Goal: Transaction & Acquisition: Purchase product/service

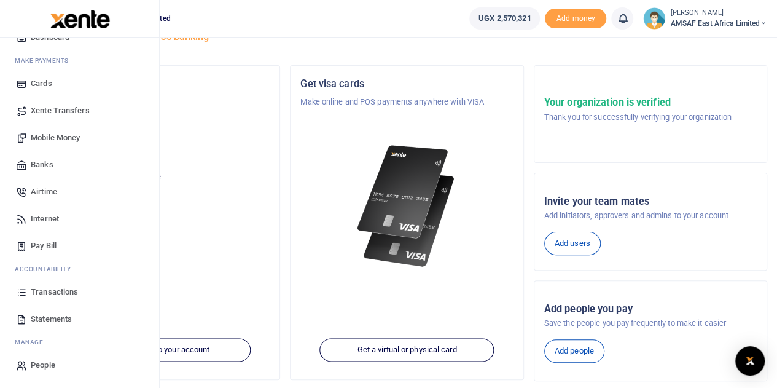
scroll to position [61, 0]
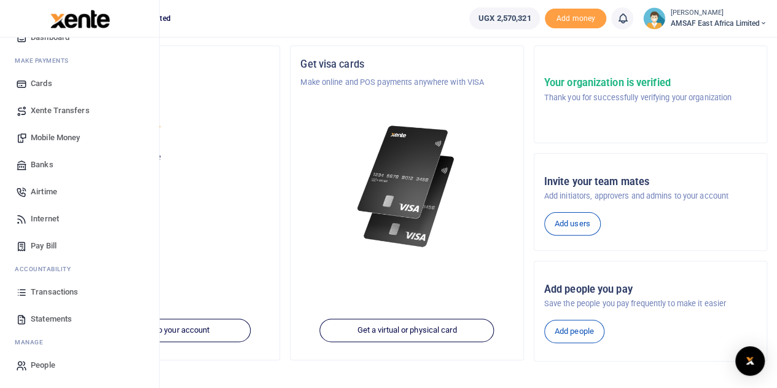
click at [58, 135] on span "Mobile Money" at bounding box center [55, 137] width 49 height 12
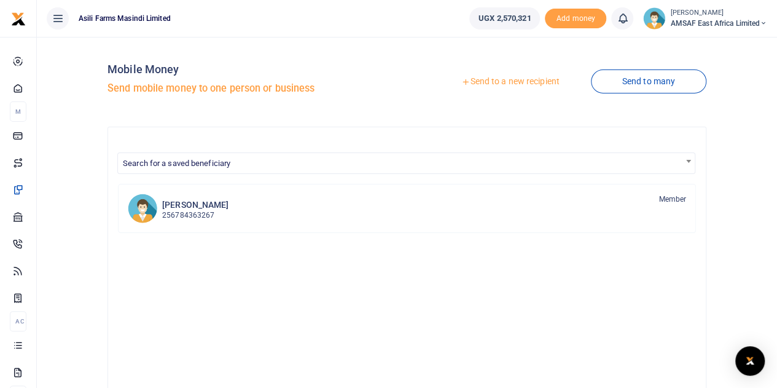
click at [505, 82] on link "Send to a new recipient" at bounding box center [510, 82] width 160 height 22
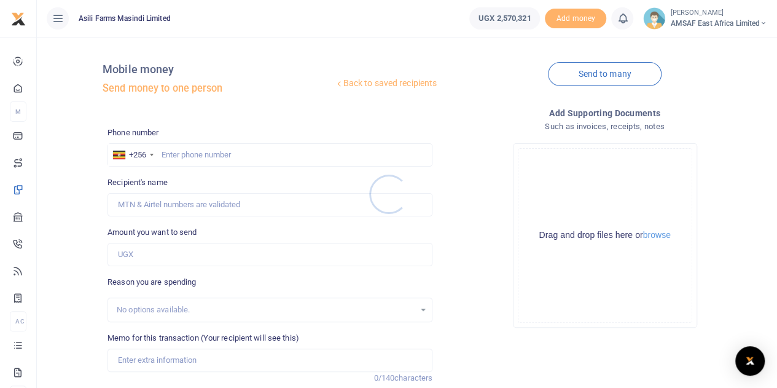
click at [211, 151] on div at bounding box center [388, 194] width 777 height 388
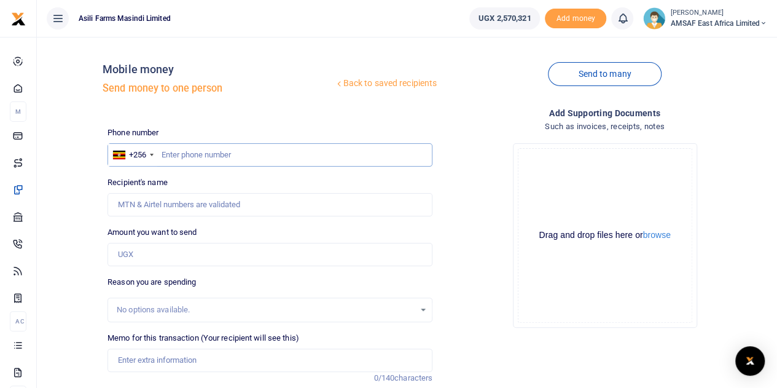
click at [216, 152] on input "text" at bounding box center [270, 154] width 325 height 23
click at [217, 155] on input "text" at bounding box center [270, 154] width 325 height 23
paste input "773,263,548"
click at [193, 157] on input "773,263,548" at bounding box center [270, 154] width 325 height 23
click at [175, 156] on input "773,263548" at bounding box center [270, 154] width 325 height 23
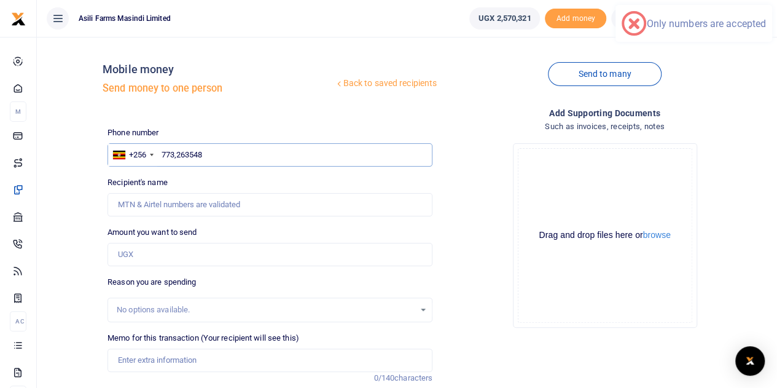
click at [178, 154] on input "773,263548" at bounding box center [270, 154] width 325 height 23
type input "773263548"
type input "Moses Ajali Okello"
type input "773263548"
click at [202, 206] on input "Found" at bounding box center [270, 204] width 325 height 23
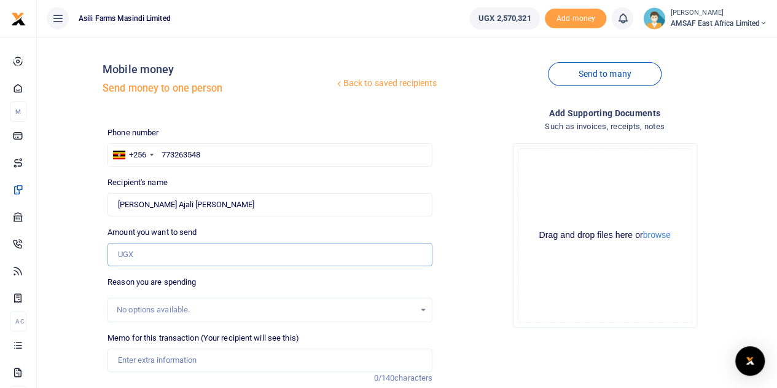
click at [179, 257] on input "Amount you want to send" at bounding box center [270, 254] width 325 height 23
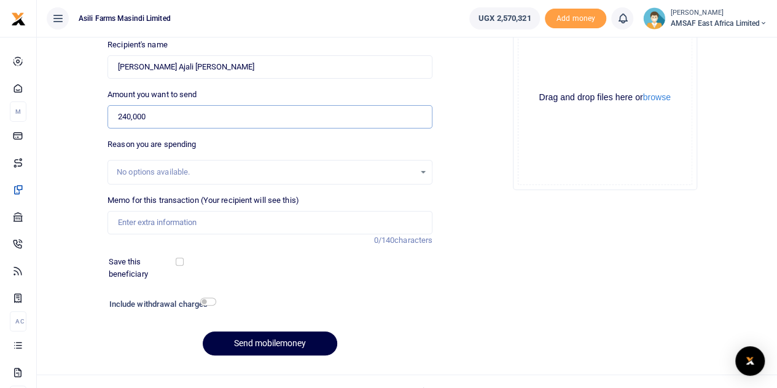
scroll to position [155, 0]
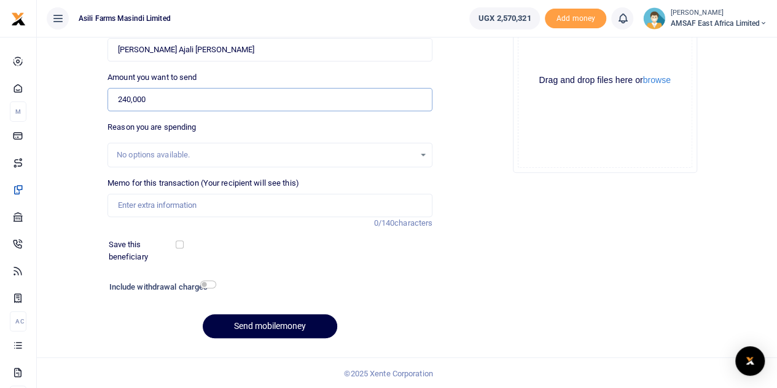
type input "240,000"
click at [213, 206] on input "Memo for this transaction (Your recipient will see this)" at bounding box center [270, 205] width 325 height 23
type input "L"
type input "Communication and facilitation for September"
click at [286, 326] on button "Send mobilemoney" at bounding box center [270, 326] width 135 height 24
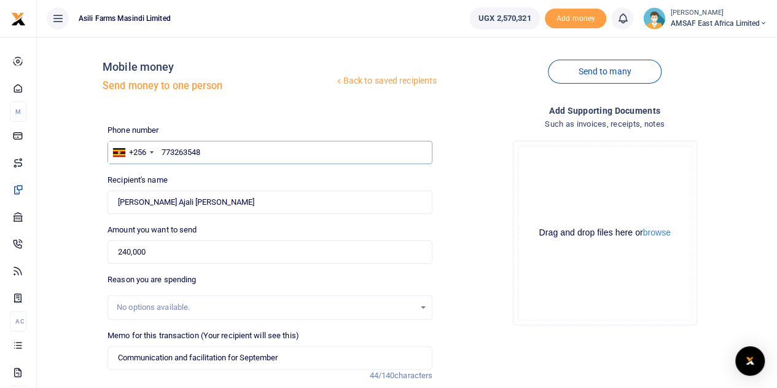
scroll to position [0, 0]
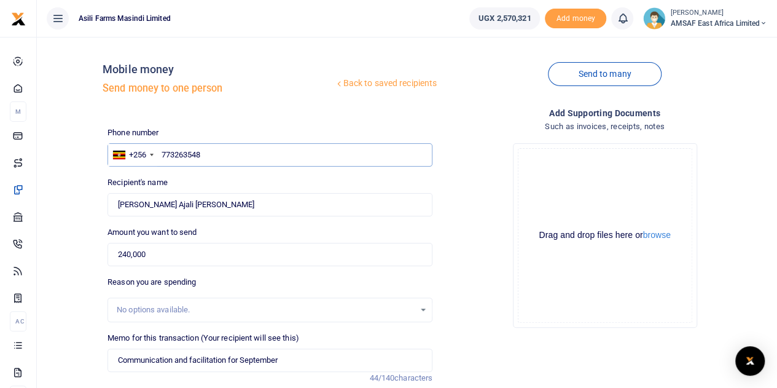
click at [217, 155] on input "773263548" at bounding box center [270, 154] width 325 height 23
type input "773263548"
click at [245, 229] on div "Amount you want to send 240,000 Amount is required." at bounding box center [270, 246] width 325 height 40
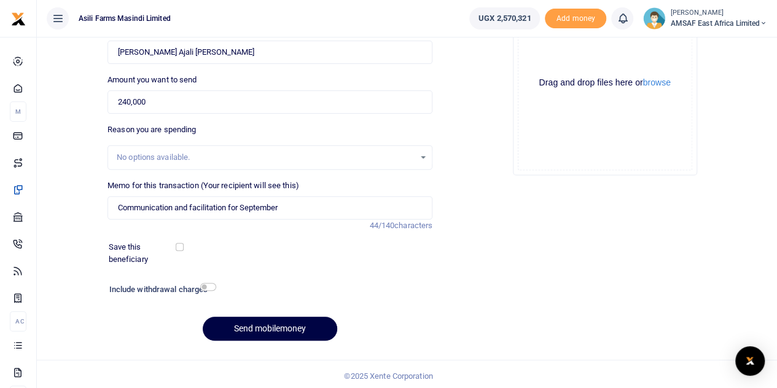
scroll to position [155, 0]
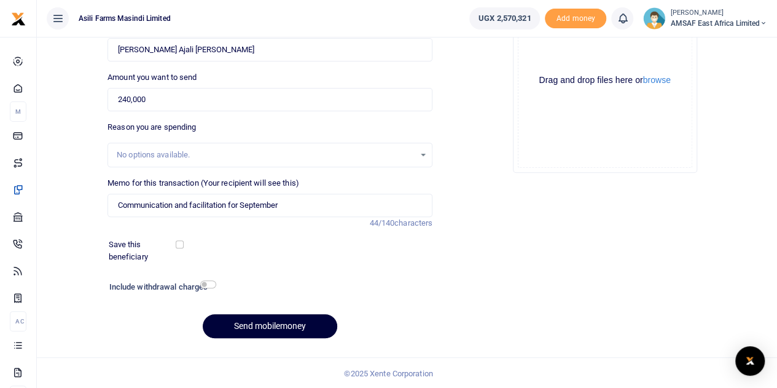
click at [273, 319] on button "Send mobilemoney" at bounding box center [270, 326] width 135 height 24
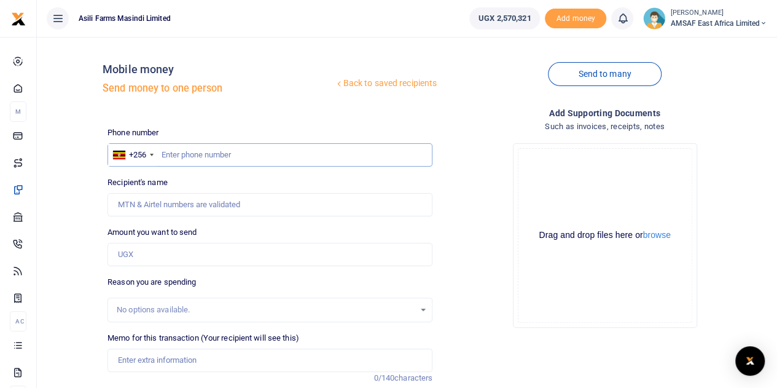
click at [230, 155] on input "text" at bounding box center [270, 154] width 325 height 23
paste input "771,862,330"
click at [194, 155] on input "771,862,330" at bounding box center [270, 154] width 325 height 23
click at [193, 156] on input "771,862,330" at bounding box center [270, 154] width 325 height 23
click at [178, 155] on input "771,862330" at bounding box center [270, 154] width 325 height 23
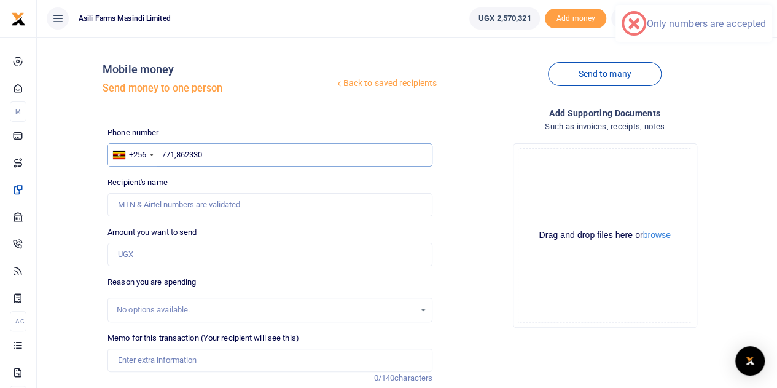
type input "771862330"
type input "Naomi Mirembe"
type input "771862330"
click at [176, 253] on input "Amount you want to send" at bounding box center [270, 254] width 325 height 23
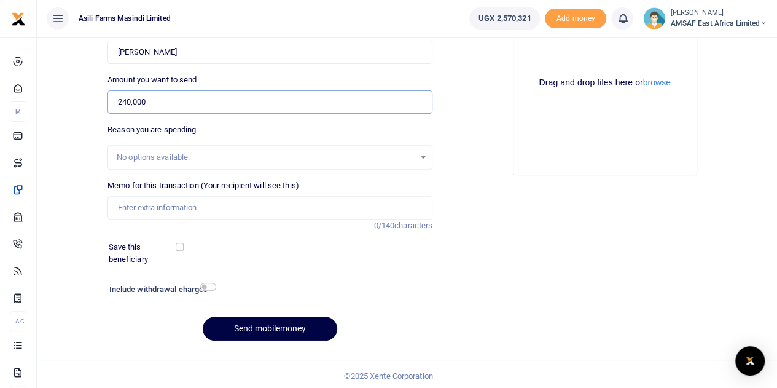
scroll to position [155, 0]
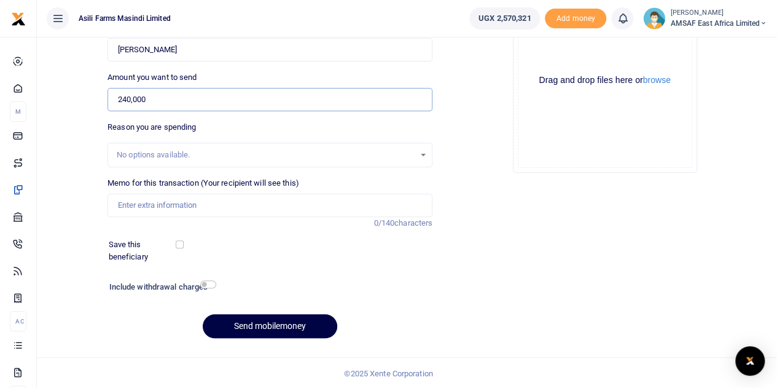
type input "240,000"
click at [197, 206] on input "Memo for this transaction (Your recipient will see this)" at bounding box center [270, 205] width 325 height 23
type input "Communication and facilitation for September"
click at [276, 325] on button "Send mobilemoney" at bounding box center [270, 326] width 135 height 24
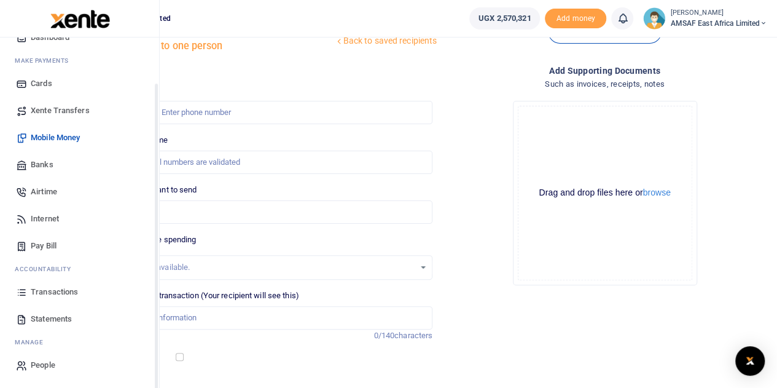
scroll to position [61, 0]
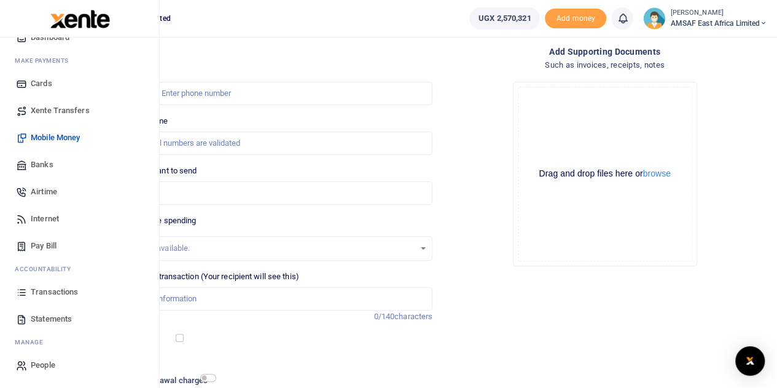
click at [64, 294] on span "Transactions" at bounding box center [54, 292] width 47 height 12
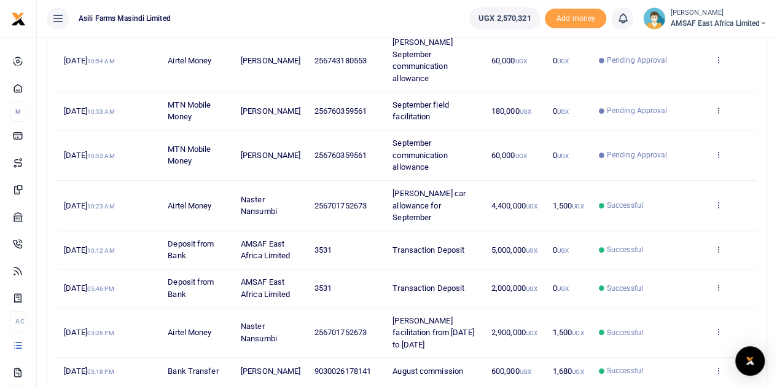
scroll to position [342, 0]
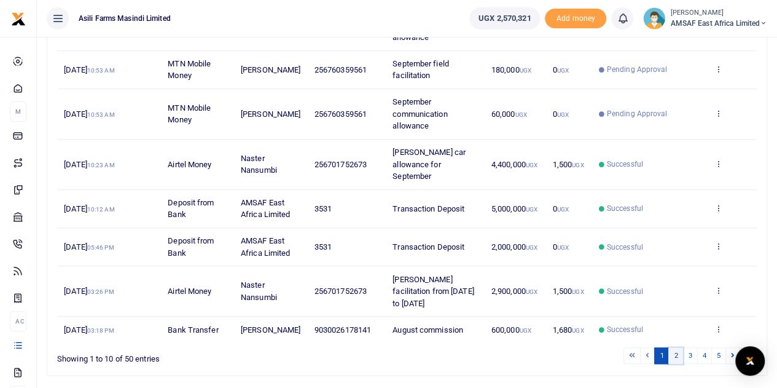
click at [676, 347] on link "2" at bounding box center [675, 355] width 15 height 17
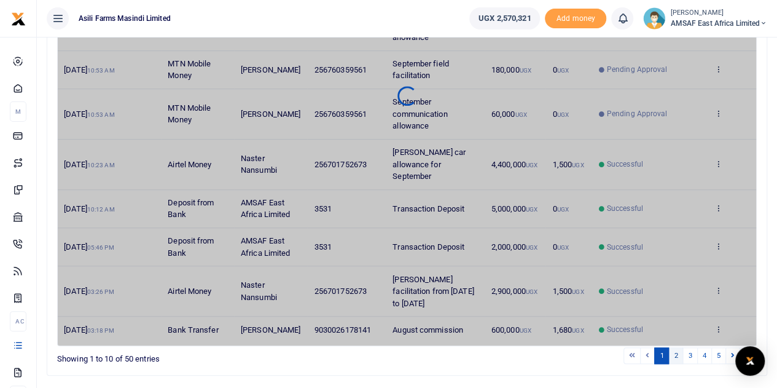
scroll to position [305, 0]
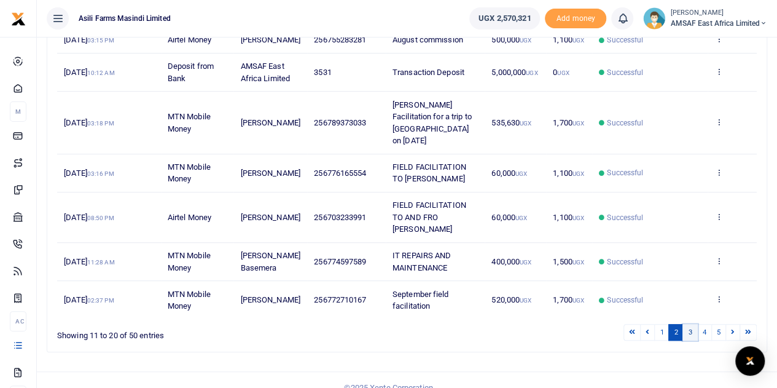
click at [692, 324] on link "3" at bounding box center [690, 332] width 15 height 17
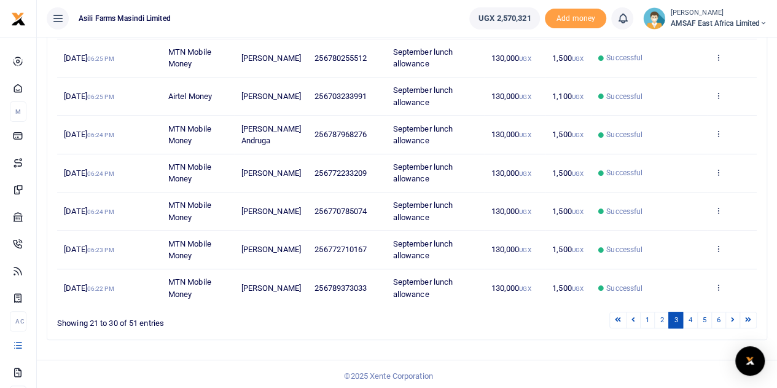
scroll to position [0, 0]
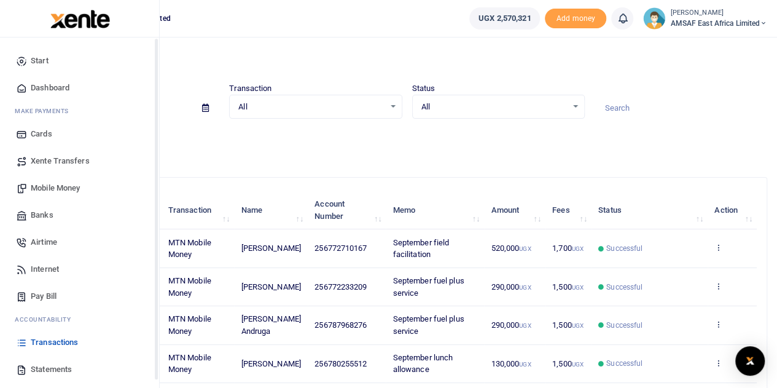
click at [42, 56] on span "Start" at bounding box center [40, 61] width 18 height 12
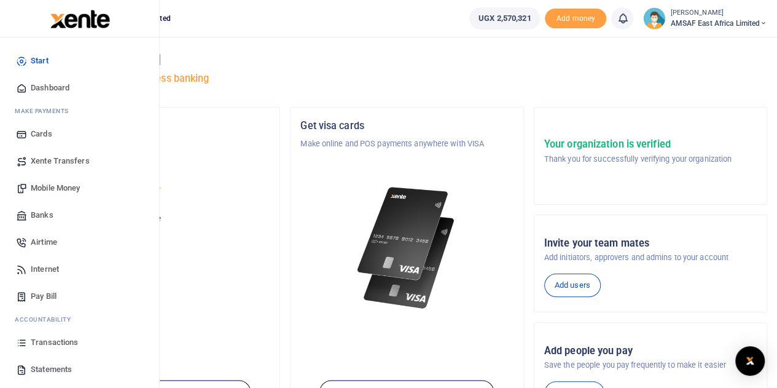
click at [79, 189] on span "Mobile Money" at bounding box center [55, 188] width 49 height 12
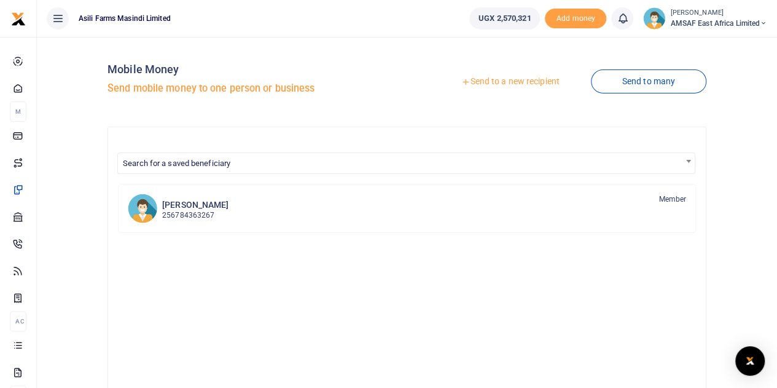
click at [509, 82] on link "Send to a new recipient" at bounding box center [510, 82] width 160 height 22
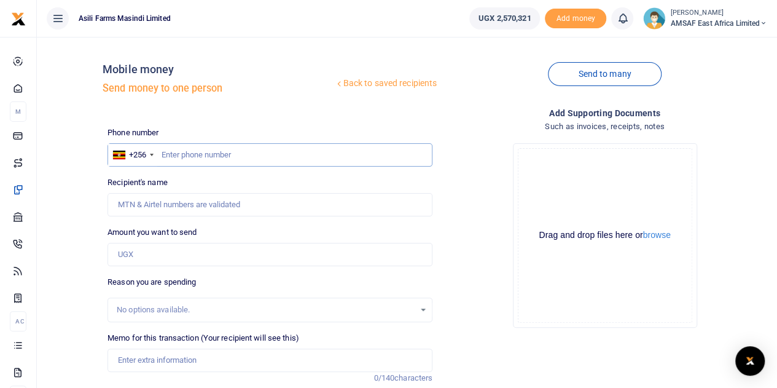
click at [232, 152] on input "text" at bounding box center [270, 154] width 325 height 23
click at [214, 155] on input "text" at bounding box center [270, 154] width 325 height 23
click at [198, 148] on input "text" at bounding box center [270, 154] width 325 height 23
paste input "760,359,561"
click at [193, 155] on input "760,359,561" at bounding box center [270, 154] width 325 height 23
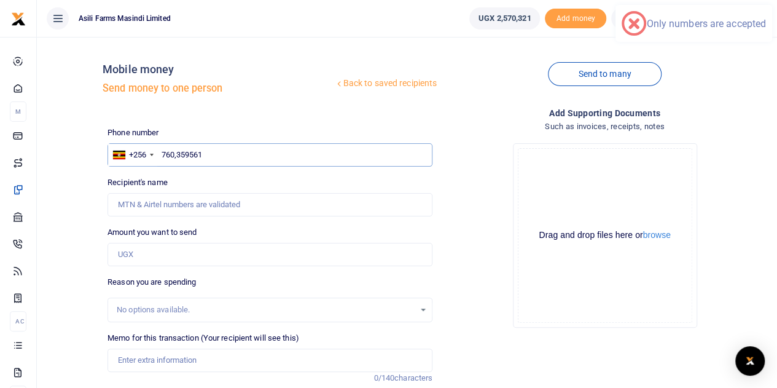
click at [177, 157] on input "760,359561" at bounding box center [270, 154] width 325 height 23
type input "760359561"
type input "[PERSON_NAME]"
type input "760359561"
click at [162, 249] on input "Amount you want to send" at bounding box center [270, 254] width 325 height 23
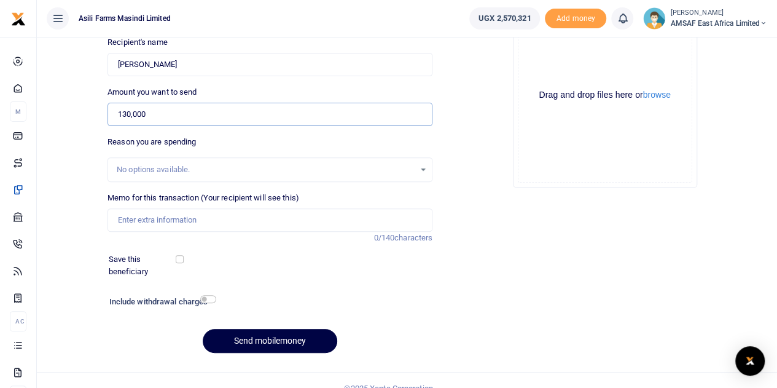
scroll to position [155, 0]
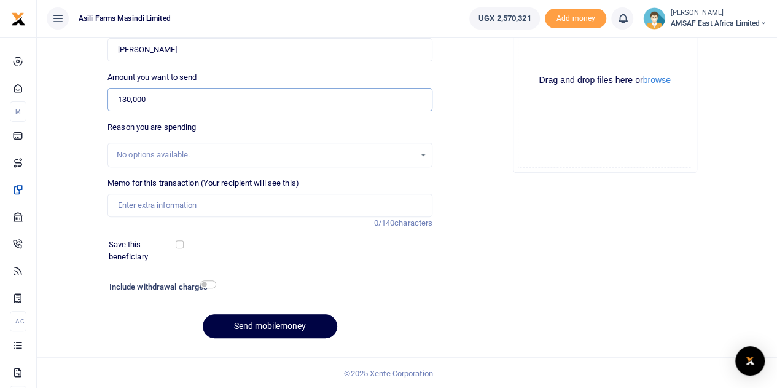
type input "130,000"
click at [194, 203] on input "Memo for this transaction (Your recipient will see this)" at bounding box center [270, 205] width 325 height 23
type input "lunch allowance September"
click at [259, 324] on button "Send mobilemoney" at bounding box center [270, 326] width 135 height 24
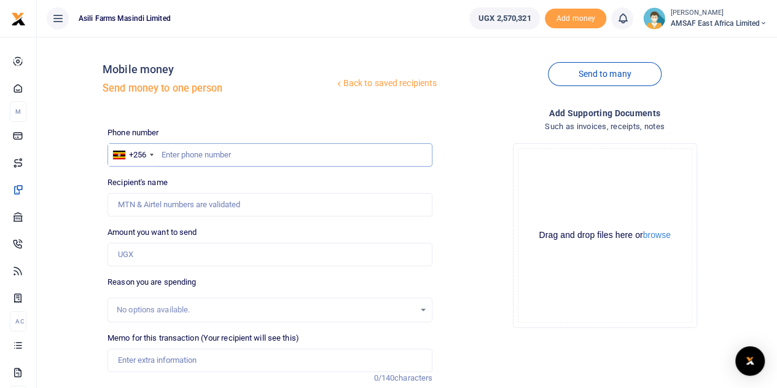
click at [197, 159] on input "text" at bounding box center [270, 154] width 325 height 23
paste input "782,501,936"
click at [193, 155] on input "782,501,936" at bounding box center [270, 154] width 325 height 23
click at [177, 154] on input "782,501936" at bounding box center [270, 154] width 325 height 23
type input "782501936"
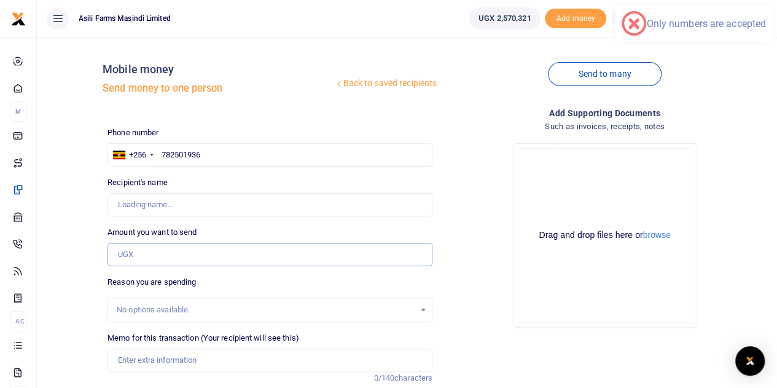
type input "[PERSON_NAME]"
click at [157, 248] on input "Amount you want to send" at bounding box center [270, 254] width 325 height 23
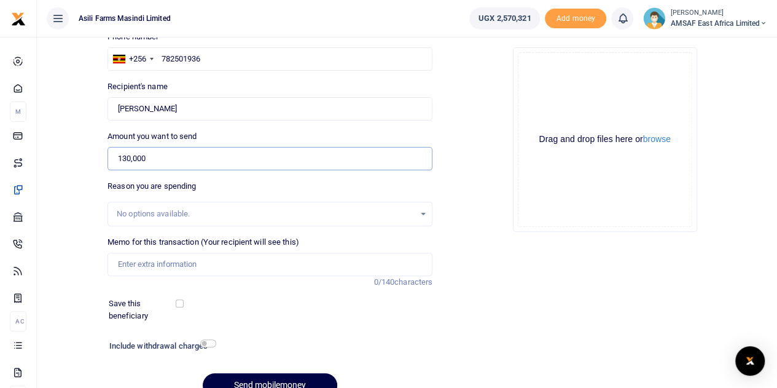
scroll to position [155, 0]
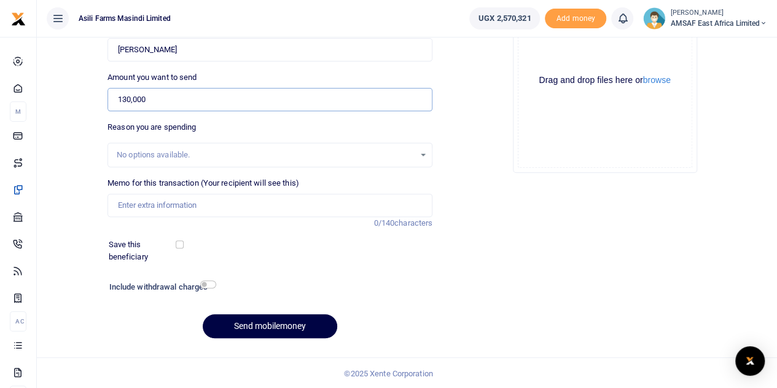
type input "130,000"
click at [213, 203] on input "Memo for this transaction (Your recipient will see this)" at bounding box center [270, 205] width 325 height 23
type input "lunch allowance September"
click at [117, 204] on input "lunch allowance September" at bounding box center [270, 205] width 325 height 23
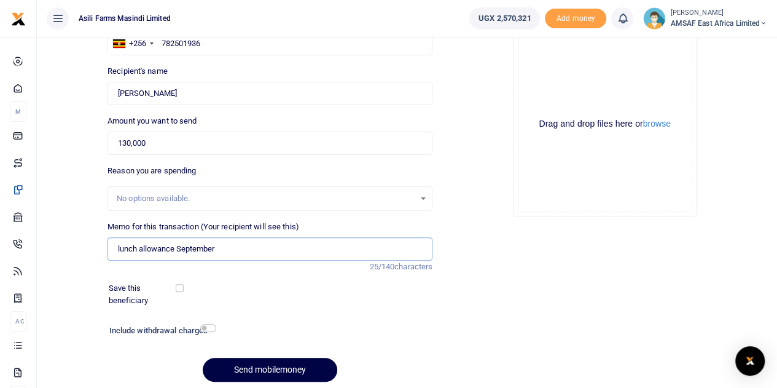
scroll to position [93, 0]
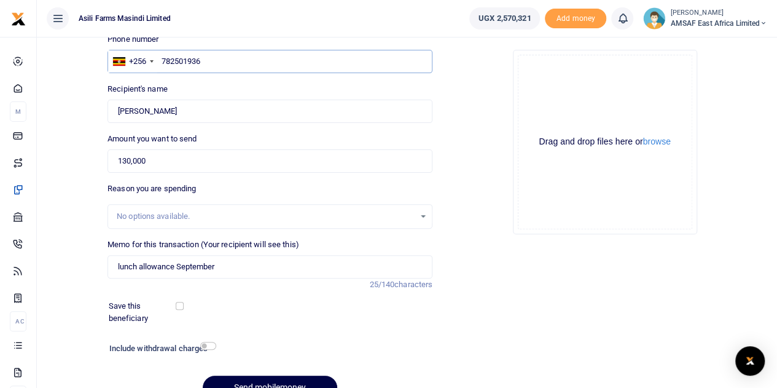
click at [229, 57] on input "782501936" at bounding box center [270, 61] width 325 height 23
type input "7"
paste input "0743180553"
click at [167, 60] on input "0743180553" at bounding box center [270, 61] width 325 height 23
type input "743180553"
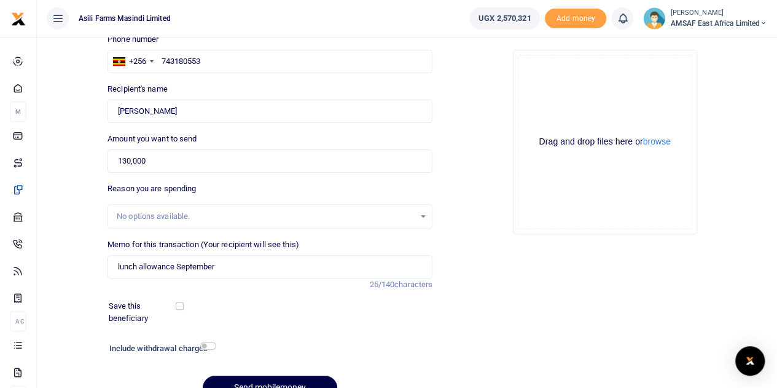
click at [228, 173] on div "Phone number +256 Uganda +256 743180553 Phone is required. Recipient's name Fou…" at bounding box center [270, 221] width 335 height 376
click at [200, 162] on input "130,000" at bounding box center [270, 160] width 325 height 23
click at [246, 65] on input "743180553" at bounding box center [270, 61] width 325 height 23
type input "Eunice Nekesa"
click at [236, 148] on div "Amount you want to send 130,000 Amount is required." at bounding box center [270, 153] width 325 height 40
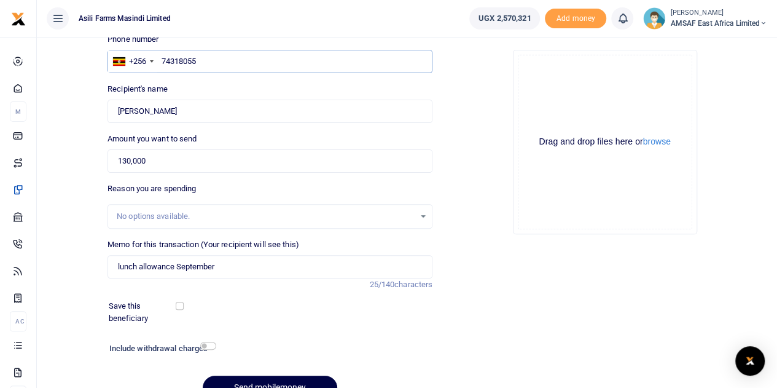
click at [215, 60] on input "74318055" at bounding box center [270, 61] width 325 height 23
type input "743180553"
click at [213, 148] on div "Amount you want to send 130,000 Amount is required." at bounding box center [270, 153] width 325 height 40
click at [226, 231] on div "Phone number +256 Uganda +256 743180553 Phone is required. Recipient's name Fou…" at bounding box center [270, 221] width 335 height 376
click at [235, 220] on div "No options available." at bounding box center [266, 216] width 298 height 12
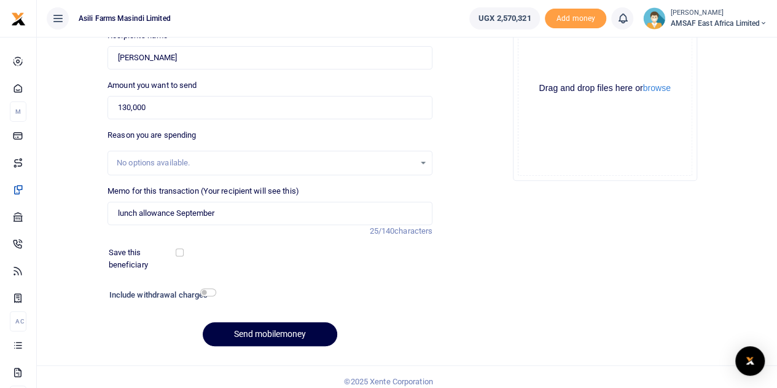
scroll to position [155, 0]
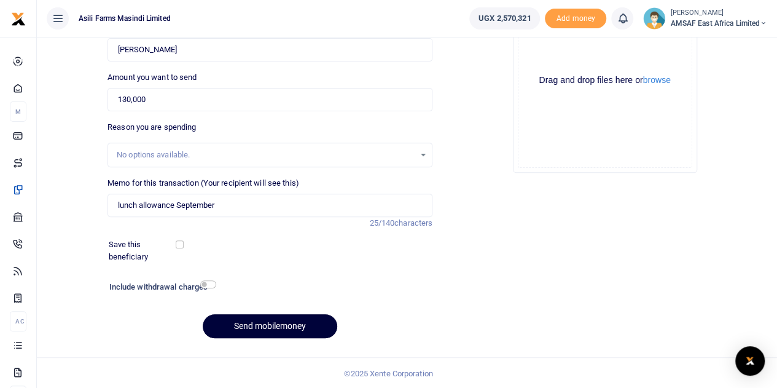
click at [280, 323] on button "Send mobilemoney" at bounding box center [270, 326] width 135 height 24
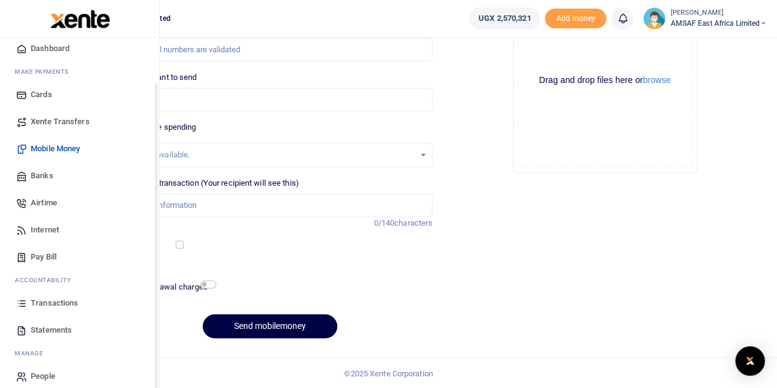
scroll to position [50, 0]
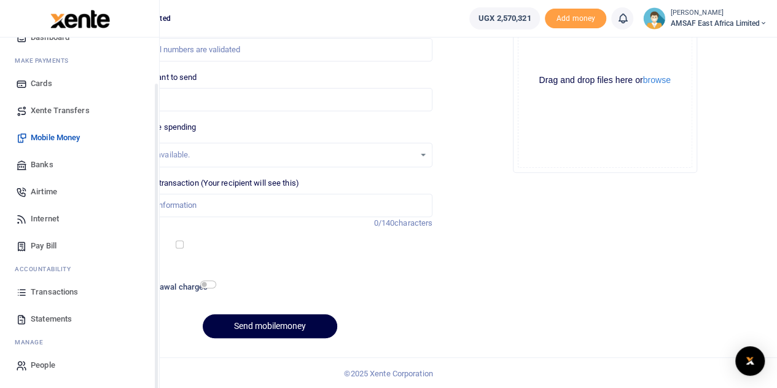
click at [55, 291] on span "Transactions" at bounding box center [54, 292] width 47 height 12
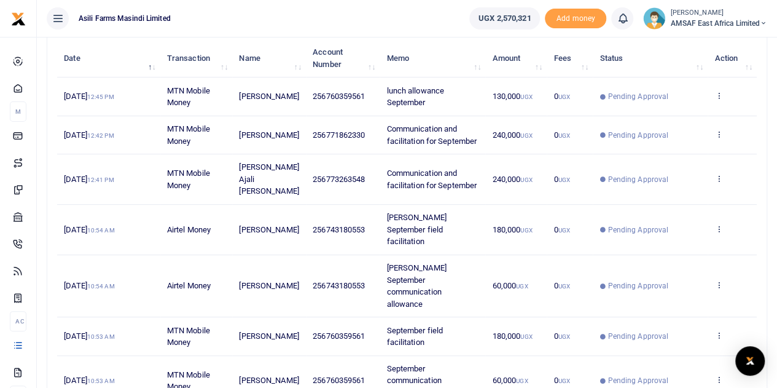
scroll to position [123, 0]
